Goal: Information Seeking & Learning: Learn about a topic

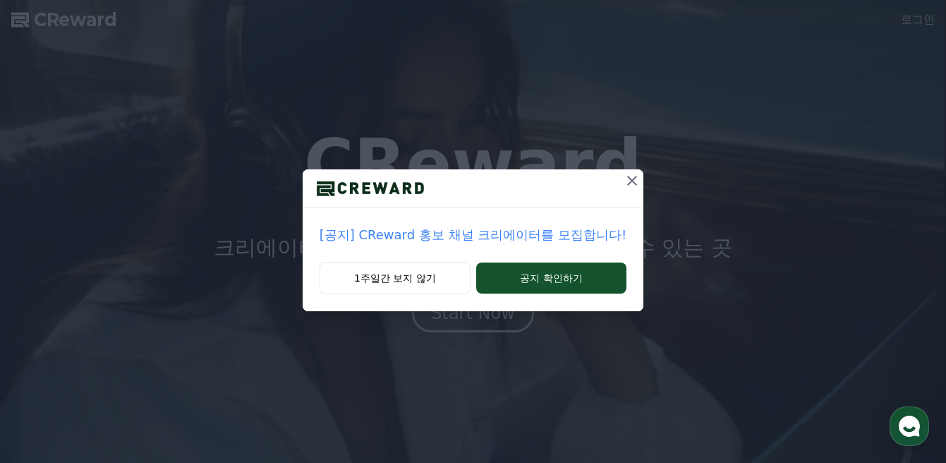
click at [624, 175] on icon at bounding box center [632, 180] width 17 height 17
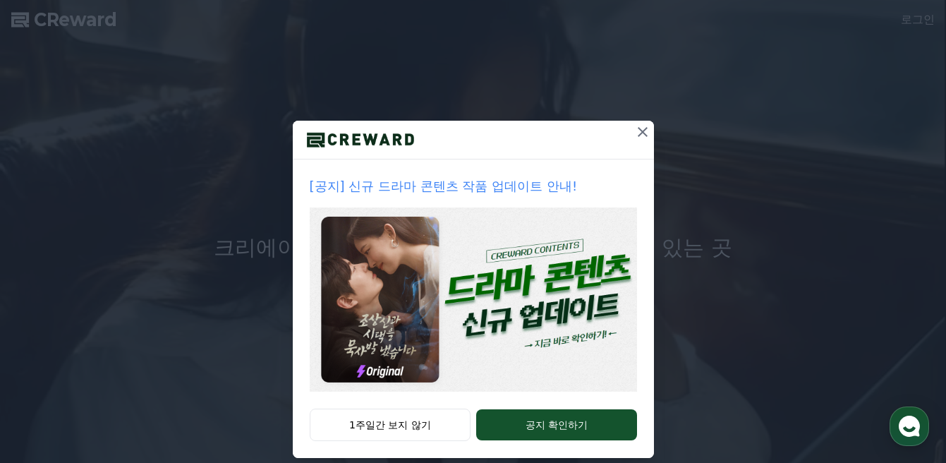
scroll to position [66, 0]
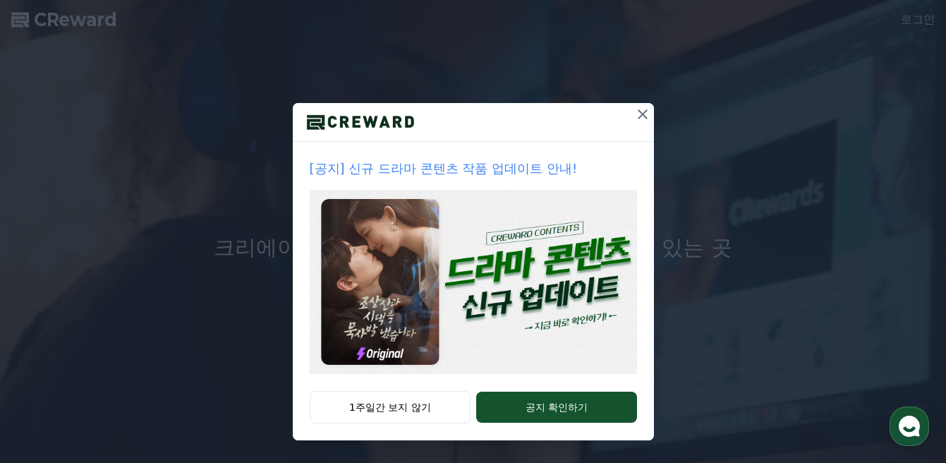
click at [645, 114] on icon at bounding box center [642, 114] width 17 height 17
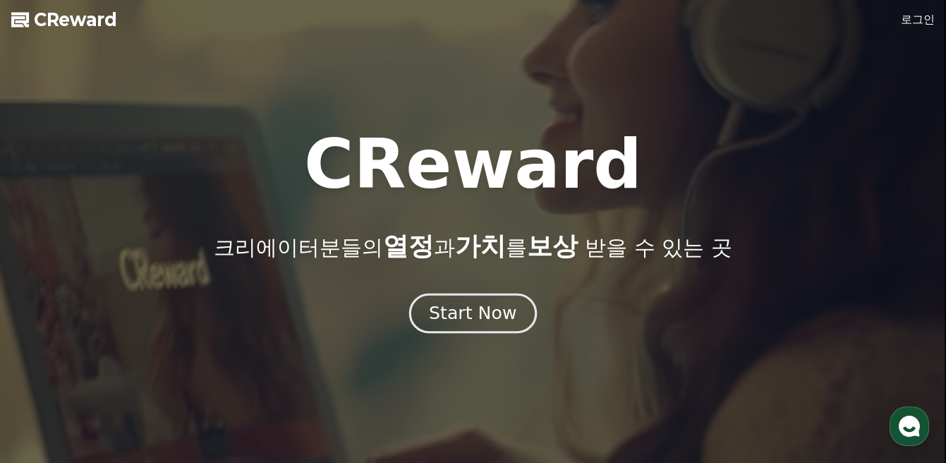
click at [464, 315] on div "Start Now" at bounding box center [472, 313] width 87 height 24
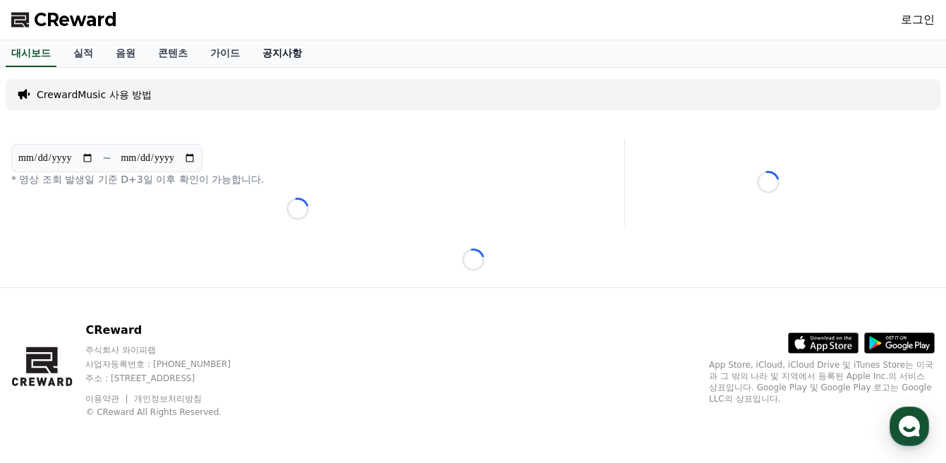
click at [265, 50] on link "공지사항" at bounding box center [282, 53] width 62 height 27
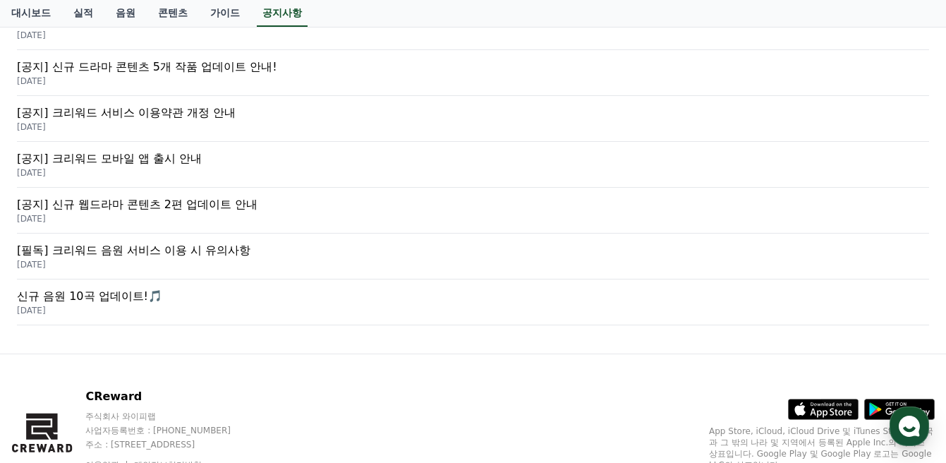
scroll to position [431, 0]
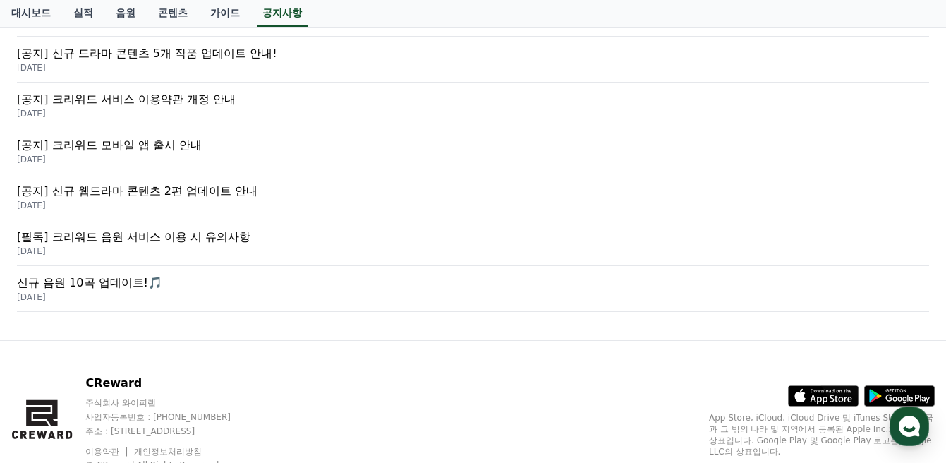
click at [195, 233] on p "[필독] 크리워드 음원 서비스 이용 시 유의사항" at bounding box center [473, 237] width 912 height 17
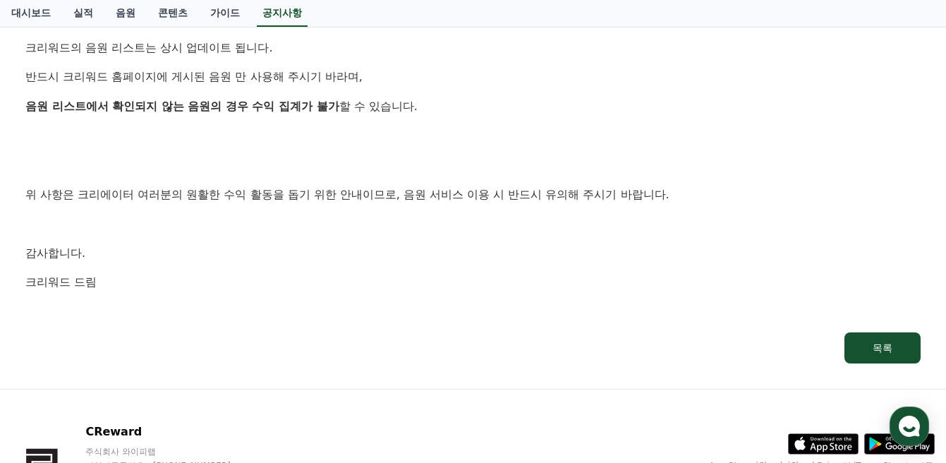
scroll to position [958, 0]
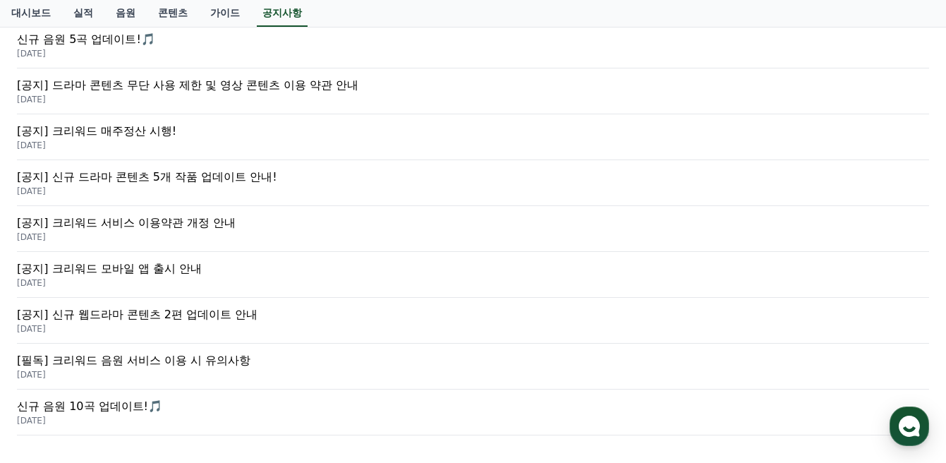
scroll to position [233, 0]
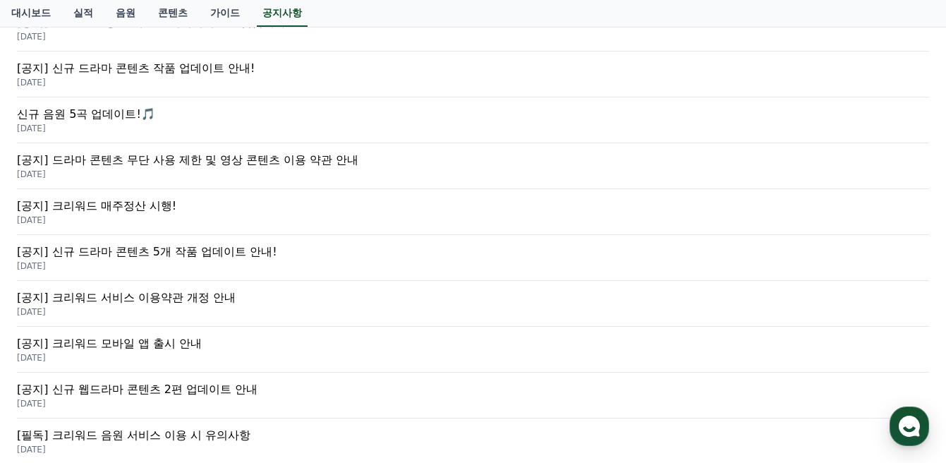
click at [105, 205] on p "[공지] 크리워드 매주정산 시행!" at bounding box center [473, 206] width 912 height 17
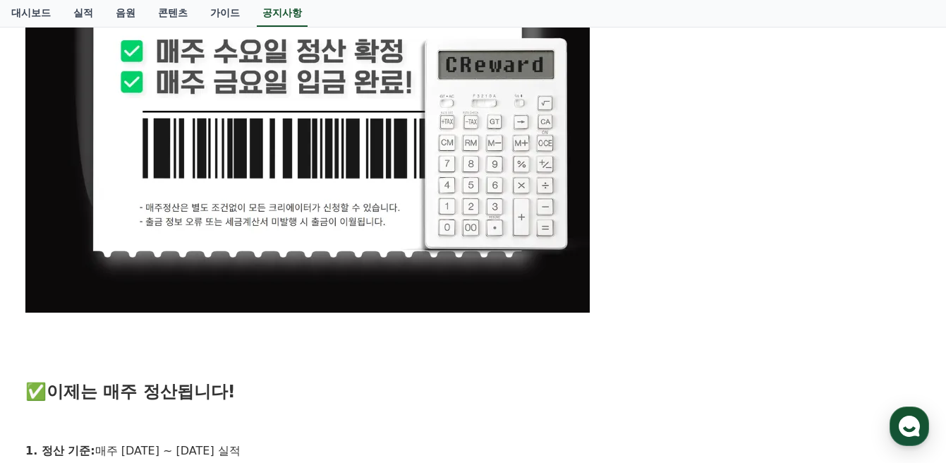
scroll to position [430, 0]
